Goal: Book appointment/travel/reservation

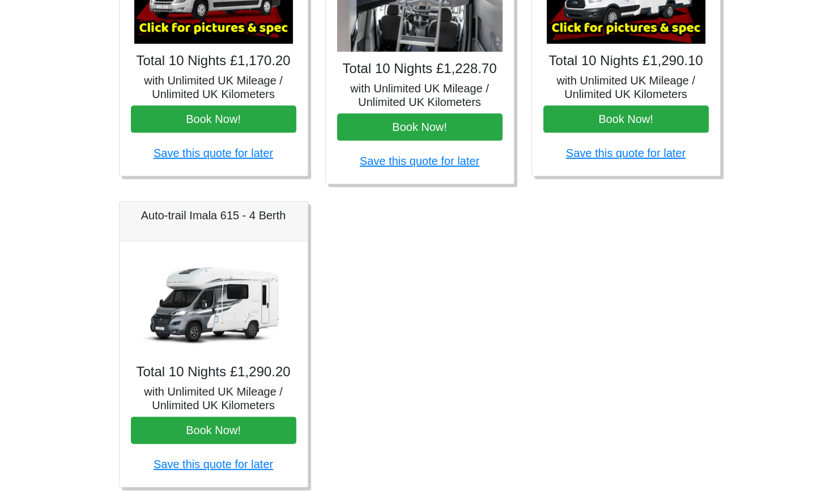
scroll to position [631, 0]
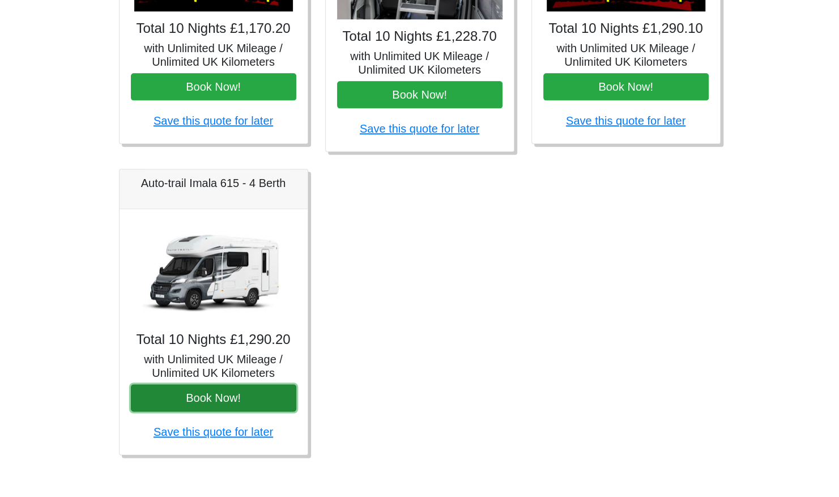
click at [215, 395] on button "Book Now!" at bounding box center [213, 397] width 165 height 27
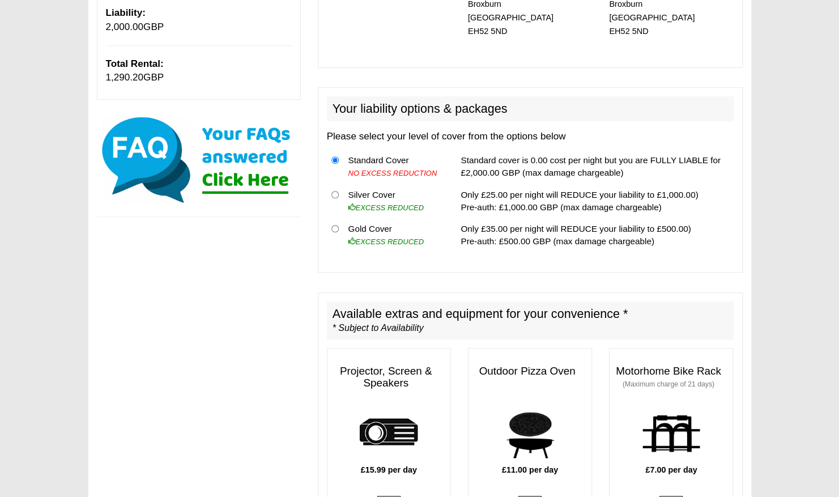
scroll to position [186, 0]
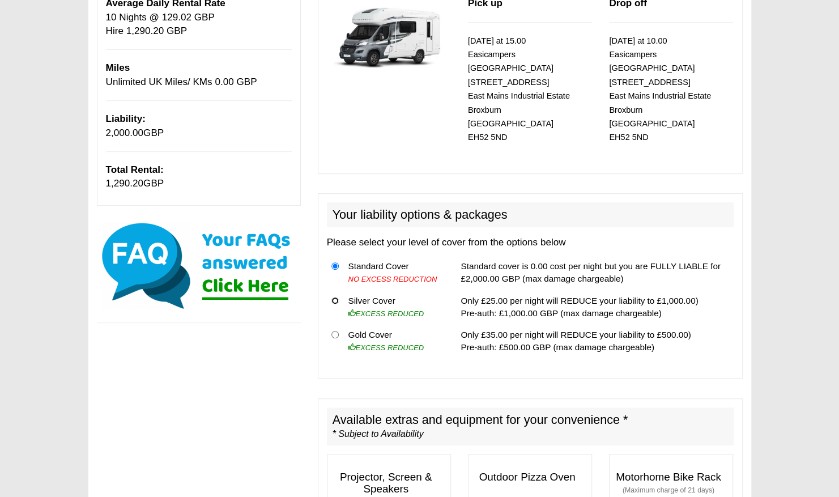
click at [334, 297] on input "radio" at bounding box center [334, 300] width 7 height 7
radio input "true"
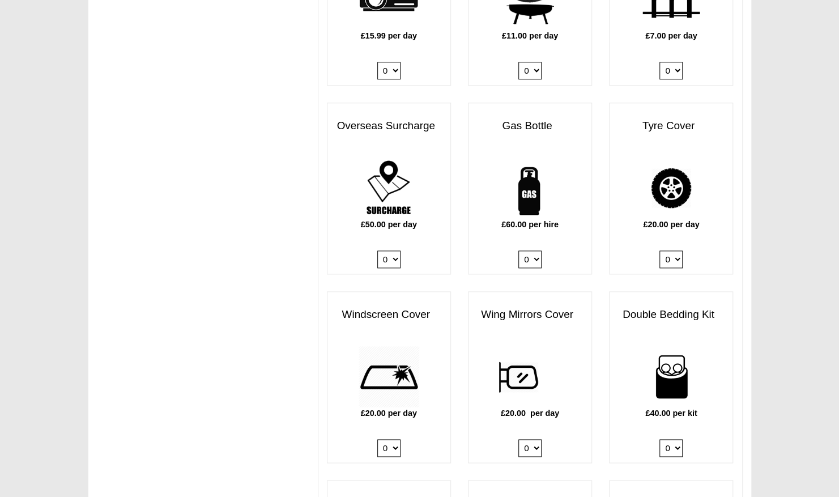
scroll to position [778, 0]
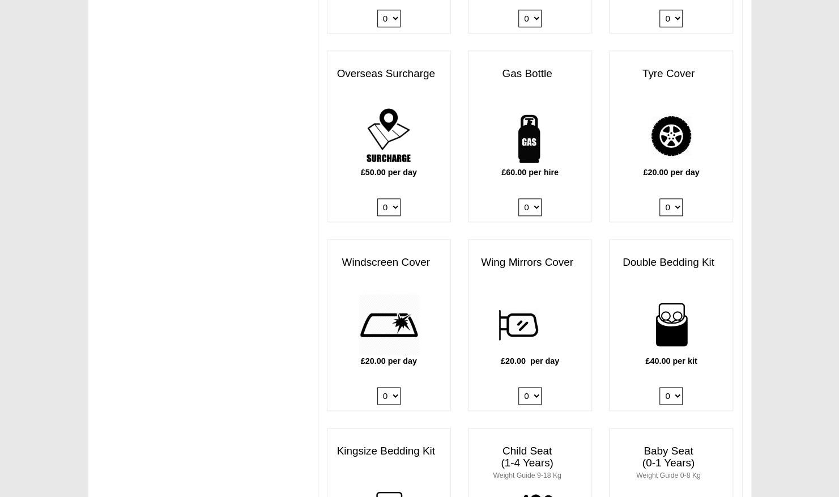
click at [536, 198] on select "0 1" at bounding box center [529, 207] width 23 height 18
select select "Gas Bottle x QTY 1 @ 60.00 GBP per hire."
click at [518, 198] on select "0 1" at bounding box center [529, 207] width 23 height 18
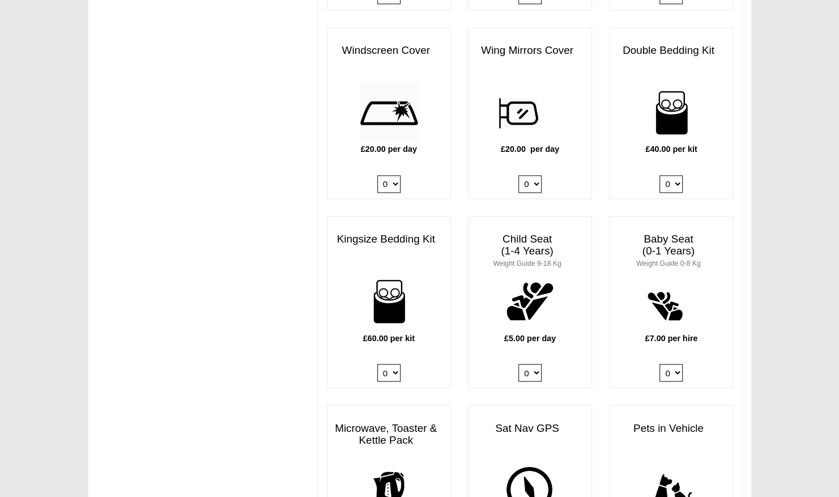
scroll to position [1003, 0]
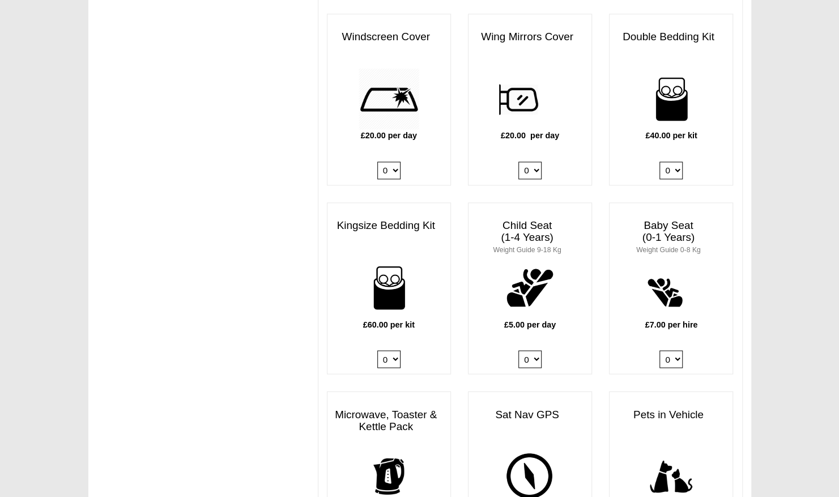
click at [394, 350] on select "0 1 2 3 4" at bounding box center [388, 359] width 23 height 18
select select "Kingsize Bedding Kit x QTY 1 @ 60.00 GBP per kit."
click at [377, 350] on select "0 1 2 3 4" at bounding box center [388, 359] width 23 height 18
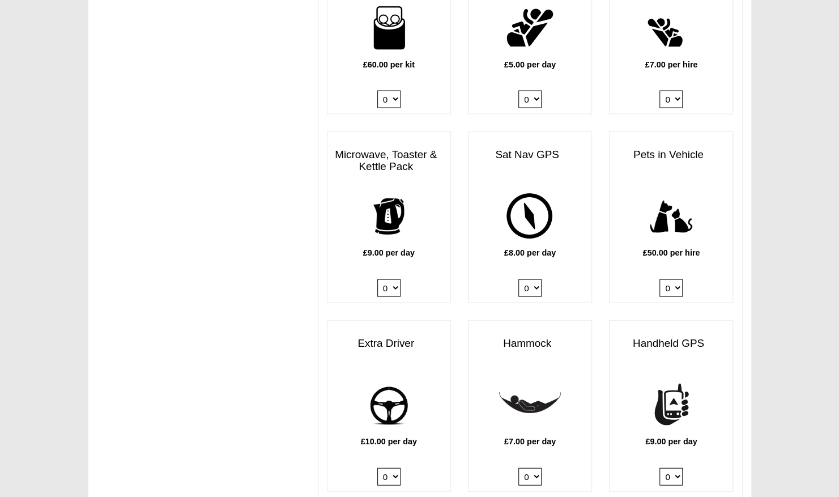
scroll to position [1266, 0]
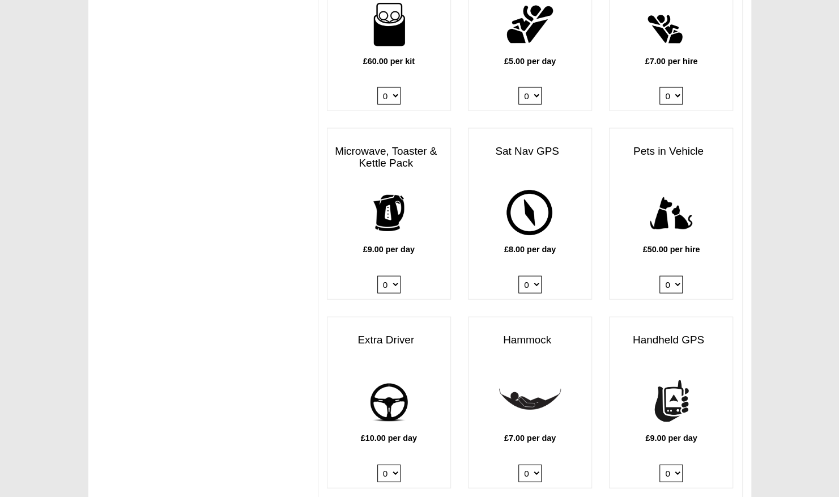
click at [393, 276] on select "0 1" at bounding box center [388, 285] width 23 height 18
select select "Kitchen Pack x QTY 1 @ 9.00 GBP per day."
click at [377, 276] on select "0 1" at bounding box center [388, 285] width 23 height 18
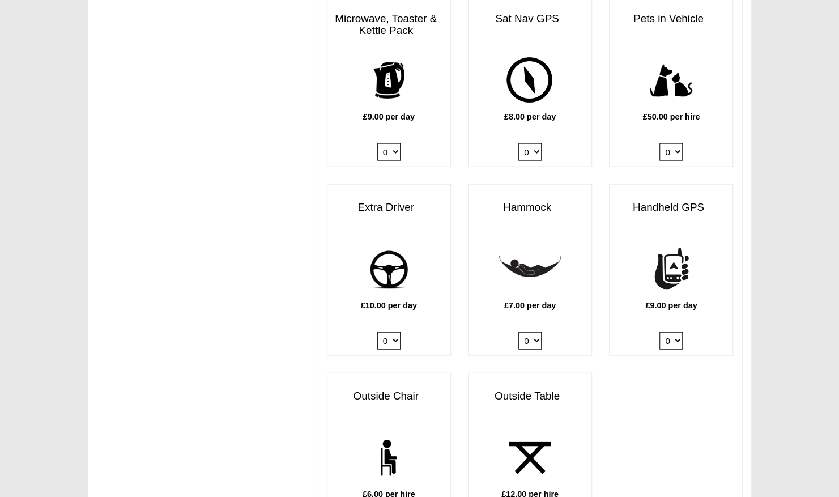
scroll to position [1401, 0]
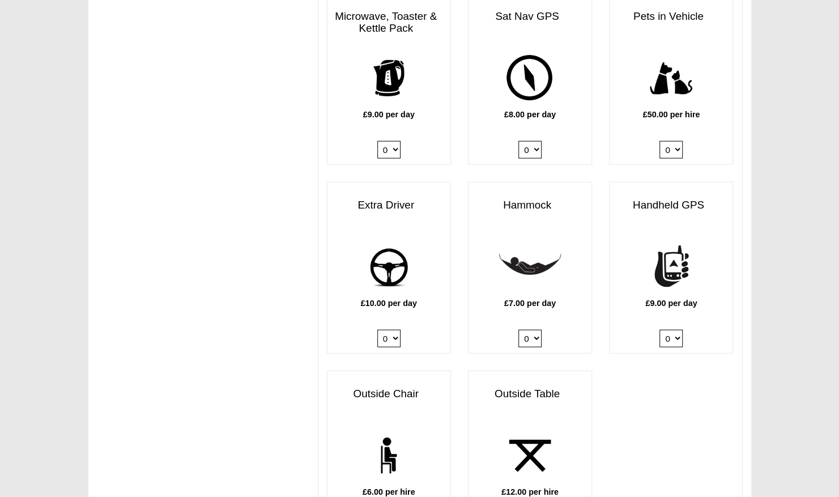
click at [394, 330] on select "0 1" at bounding box center [388, 339] width 23 height 18
select select "Extra Driver x QTY 1 @ 10.00 GBP per day."
click at [377, 330] on select "0 1" at bounding box center [388, 339] width 23 height 18
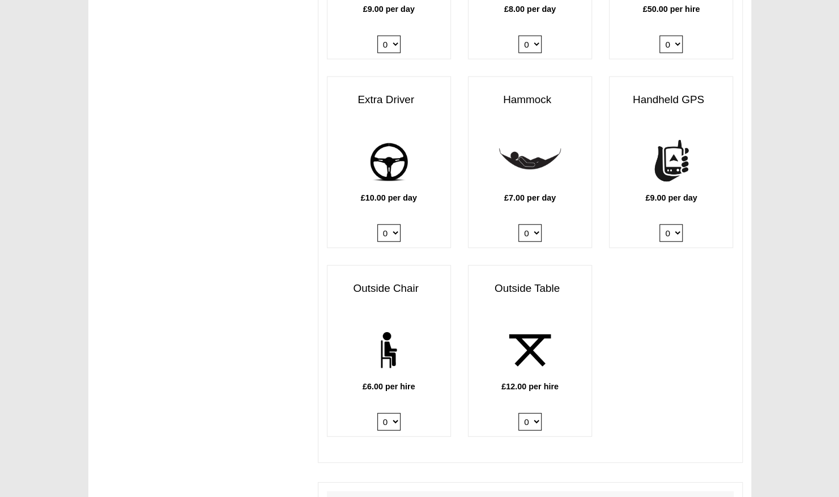
scroll to position [1541, 0]
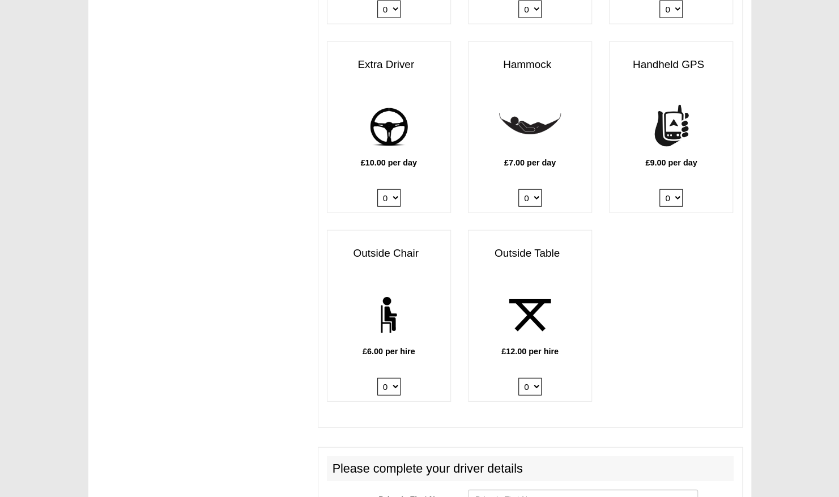
click at [395, 378] on select "0 1 2 3 4 5 6" at bounding box center [388, 387] width 23 height 18
select select "Outside Chair x QTY 2 @ 6.00 GBP per hire."
click at [377, 378] on select "0 1 2 3 4 5 6" at bounding box center [388, 387] width 23 height 18
click at [535, 378] on select "0 1 2" at bounding box center [529, 387] width 23 height 18
select select "Outside Table x QTY 1 @ 12.00 GBP per hire."
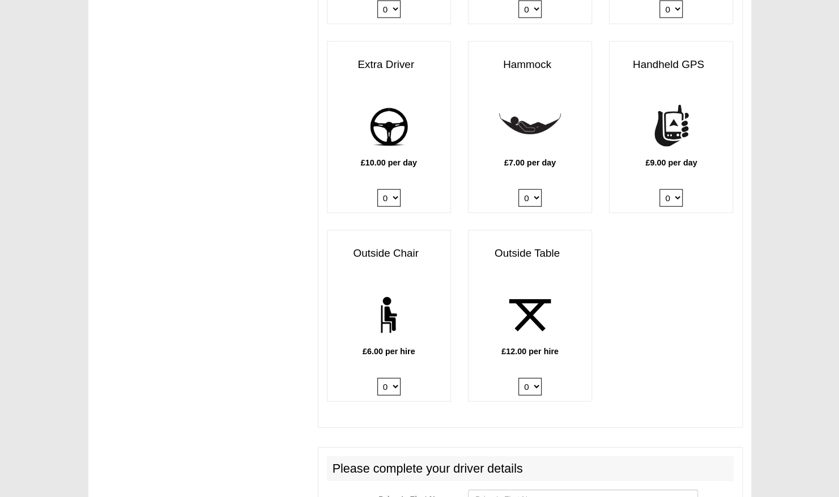
click at [518, 378] on select "0 1 2" at bounding box center [529, 387] width 23 height 18
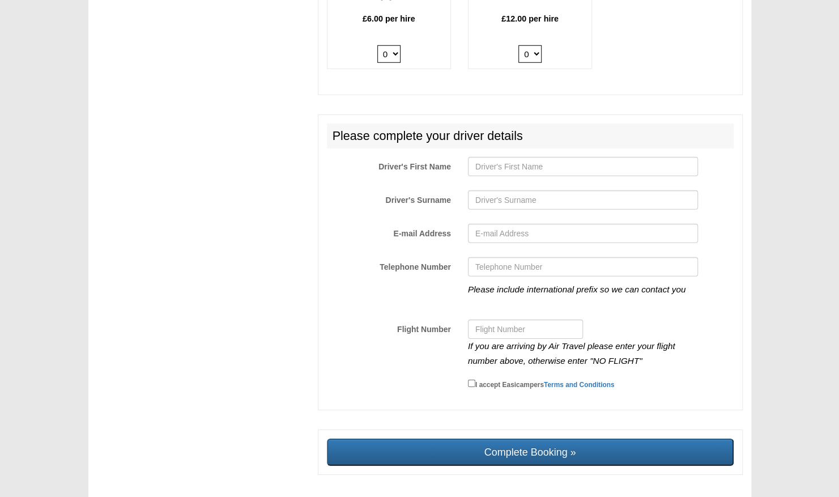
scroll to position [1753, 0]
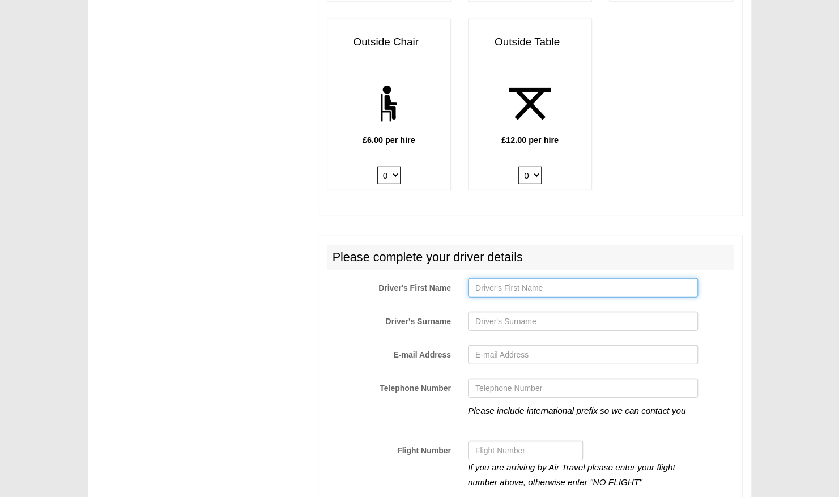
click at [535, 278] on input "Driver's First Name" at bounding box center [583, 287] width 230 height 19
type input "Leon"
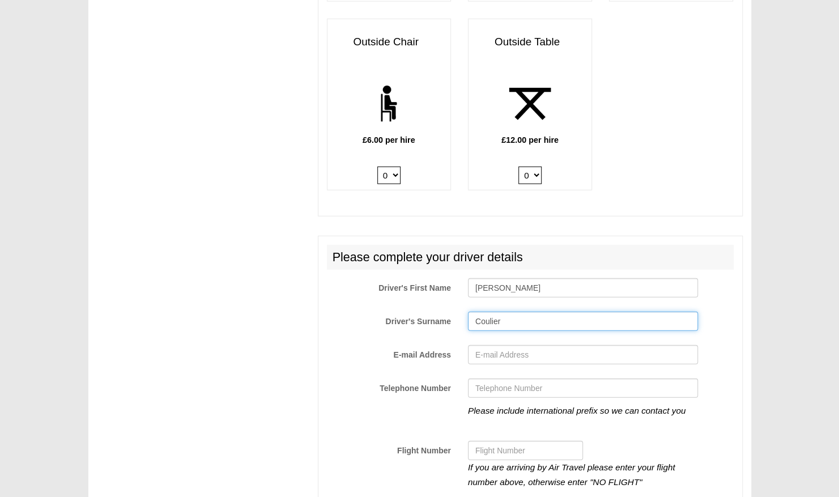
type input "Coulier"
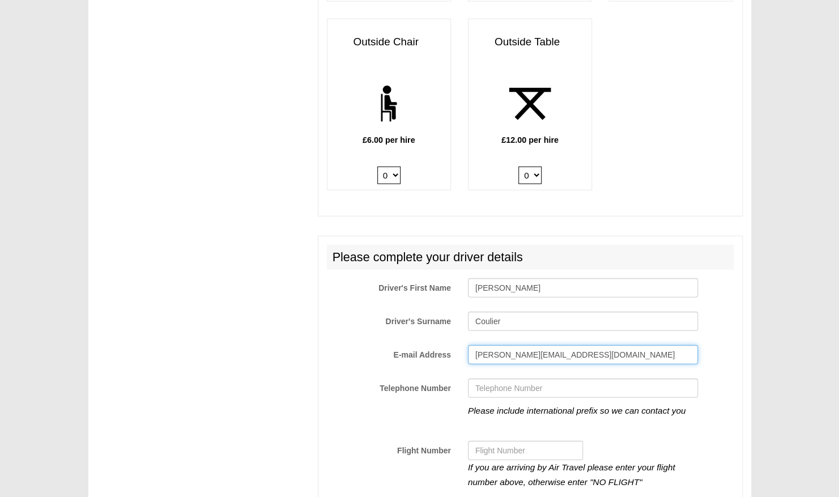
type input "leon@flq.nl"
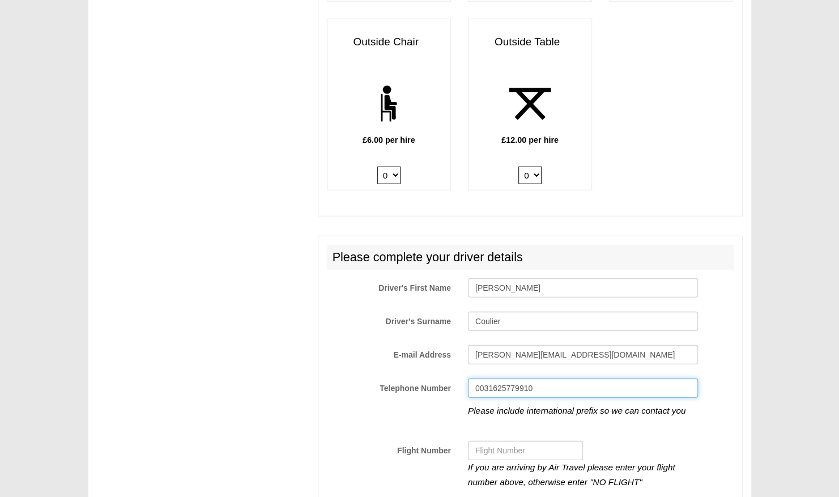
type input "0031625779910"
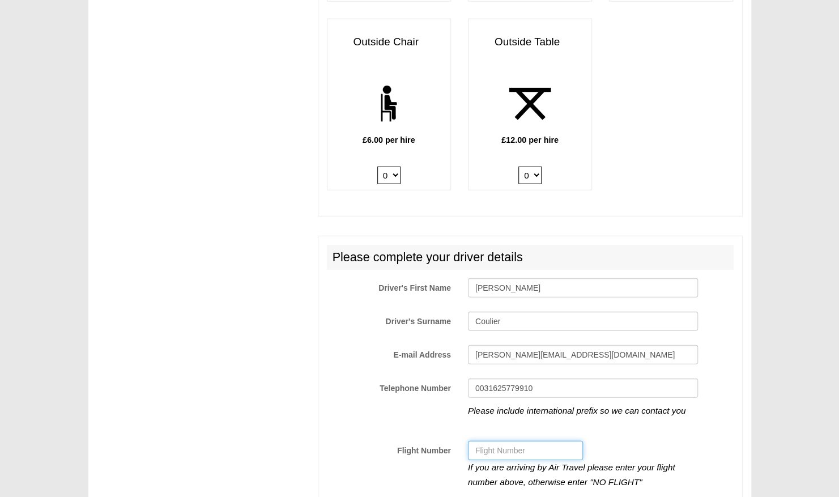
click at [509, 441] on input "Flight Number" at bounding box center [525, 450] width 115 height 19
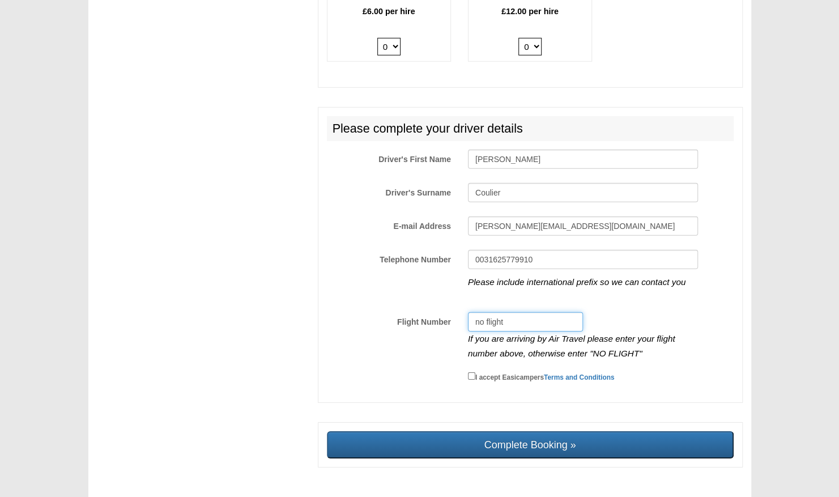
scroll to position [1899, 0]
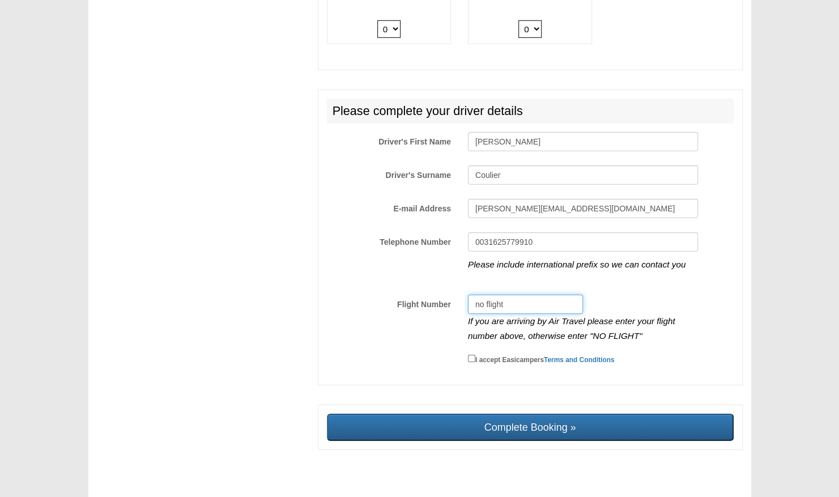
type input "no flight"
click at [472, 354] on input "I accept Easicampers Terms and Conditions" at bounding box center [471, 357] width 7 height 7
checkbox input "true"
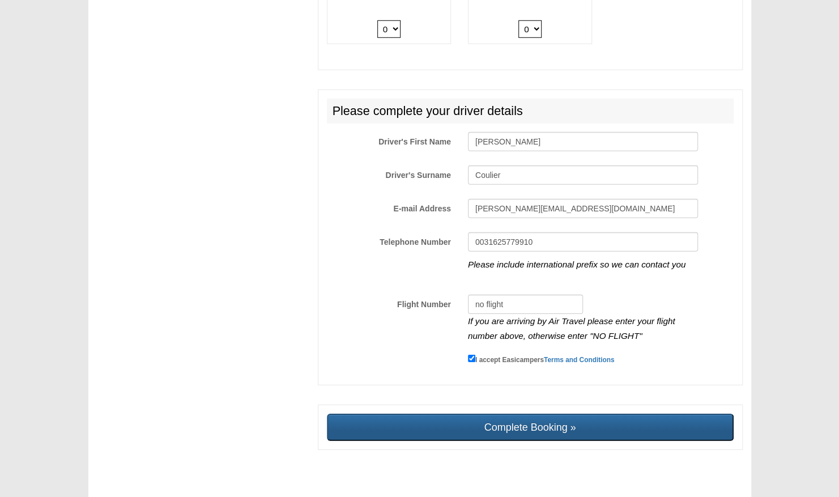
click at [527, 415] on input "Complete Booking »" at bounding box center [530, 426] width 407 height 27
type input "Sending, please wait..."
